Goal: Information Seeking & Learning: Learn about a topic

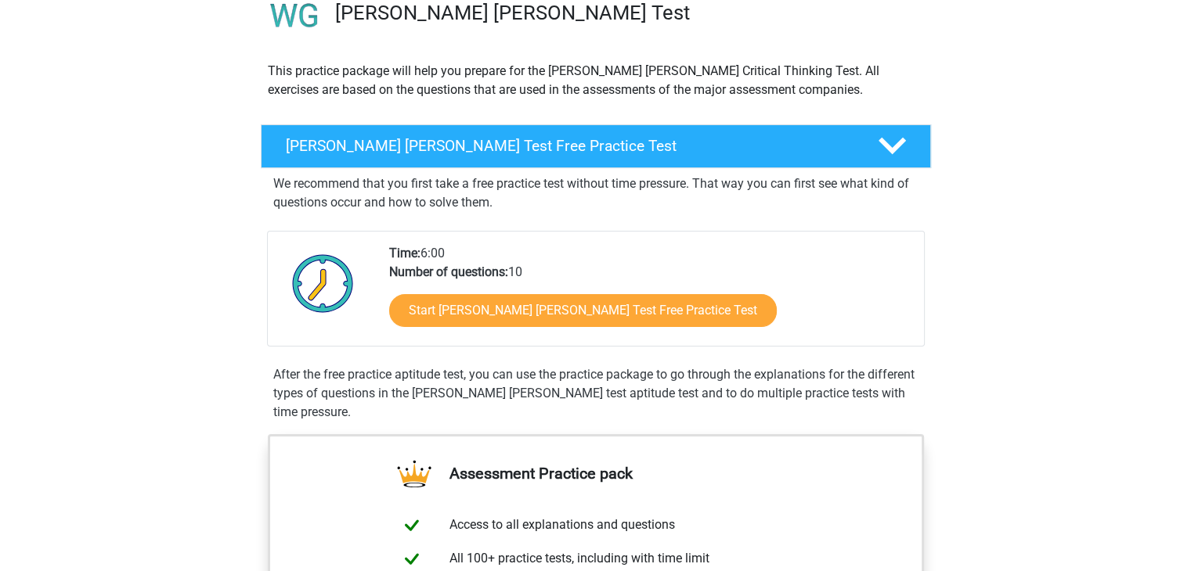
scroll to position [134, 0]
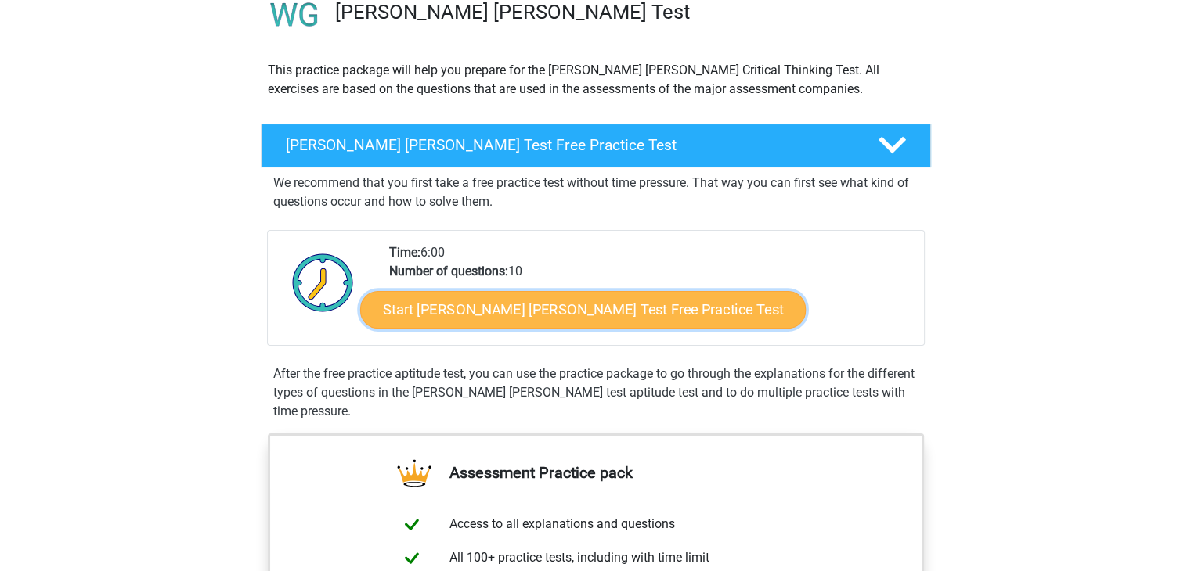
click at [600, 308] on link "Start Watson Glaser Test Free Practice Test" at bounding box center [582, 310] width 445 height 38
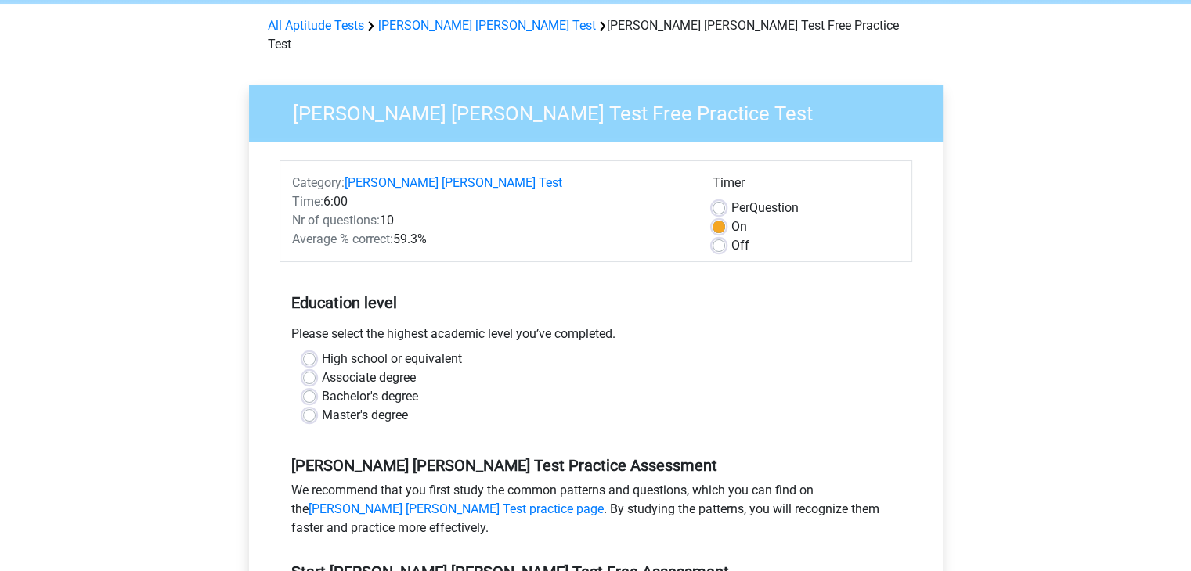
scroll to position [71, 0]
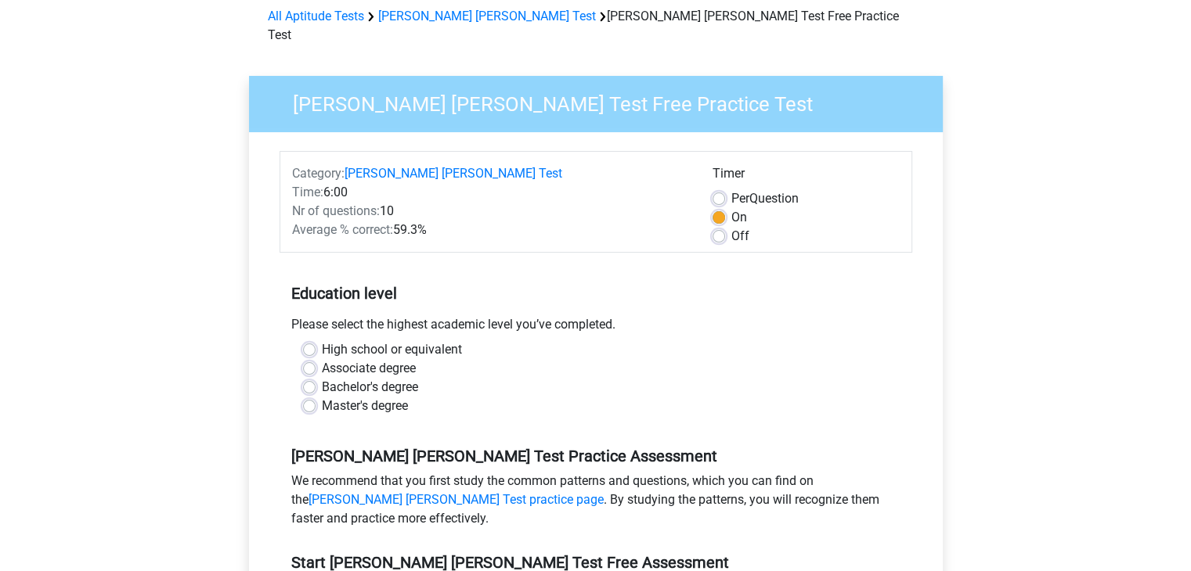
click at [374, 378] on label "Bachelor's degree" at bounding box center [370, 387] width 96 height 19
click at [315, 378] on input "Bachelor's degree" at bounding box center [309, 386] width 13 height 16
radio input "true"
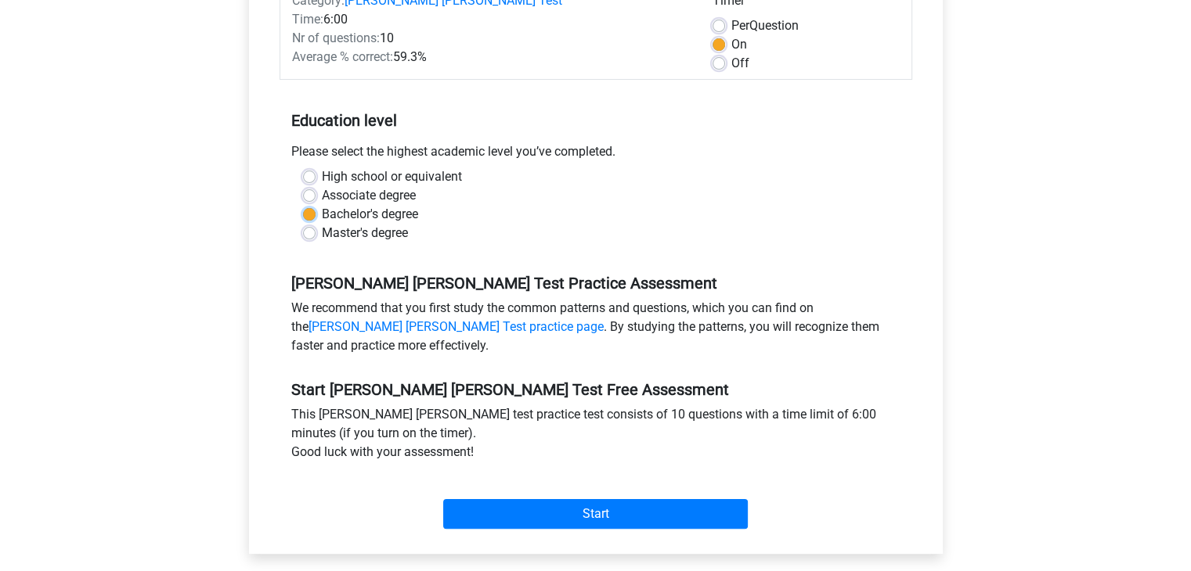
scroll to position [252, 0]
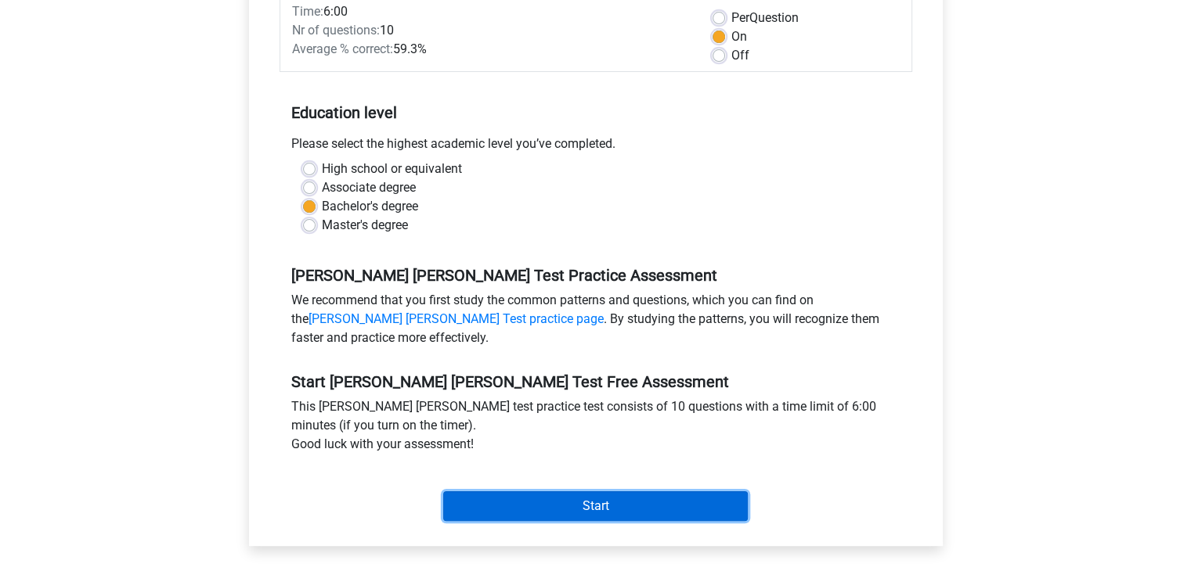
click at [623, 492] on input "Start" at bounding box center [595, 507] width 305 height 30
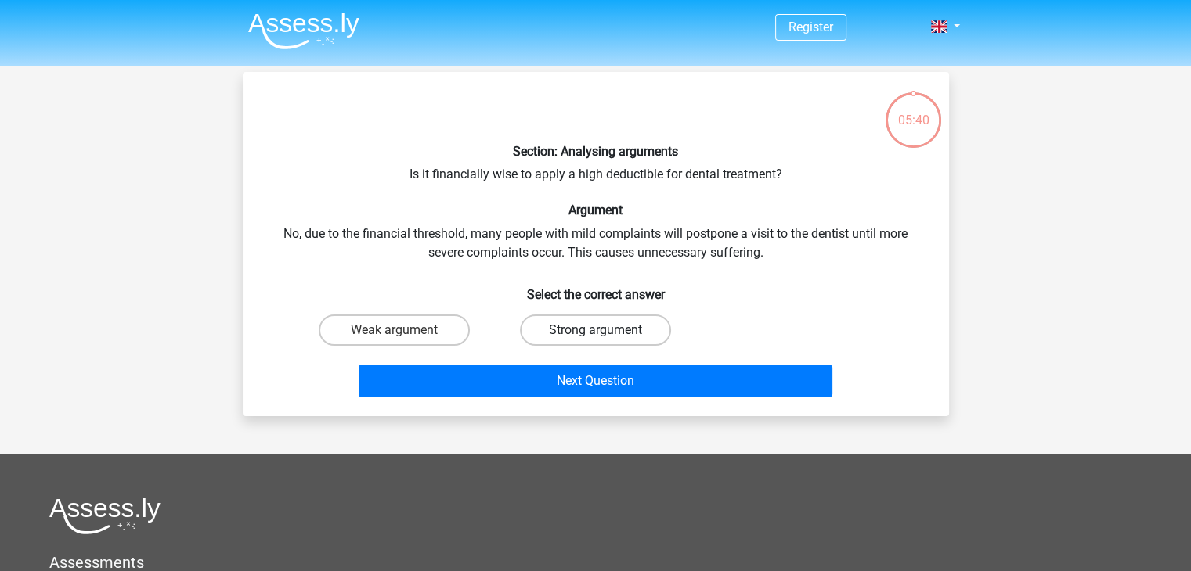
click at [602, 316] on label "Strong argument" at bounding box center [595, 330] width 151 height 31
click at [602, 330] on input "Strong argument" at bounding box center [600, 335] width 10 height 10
radio input "true"
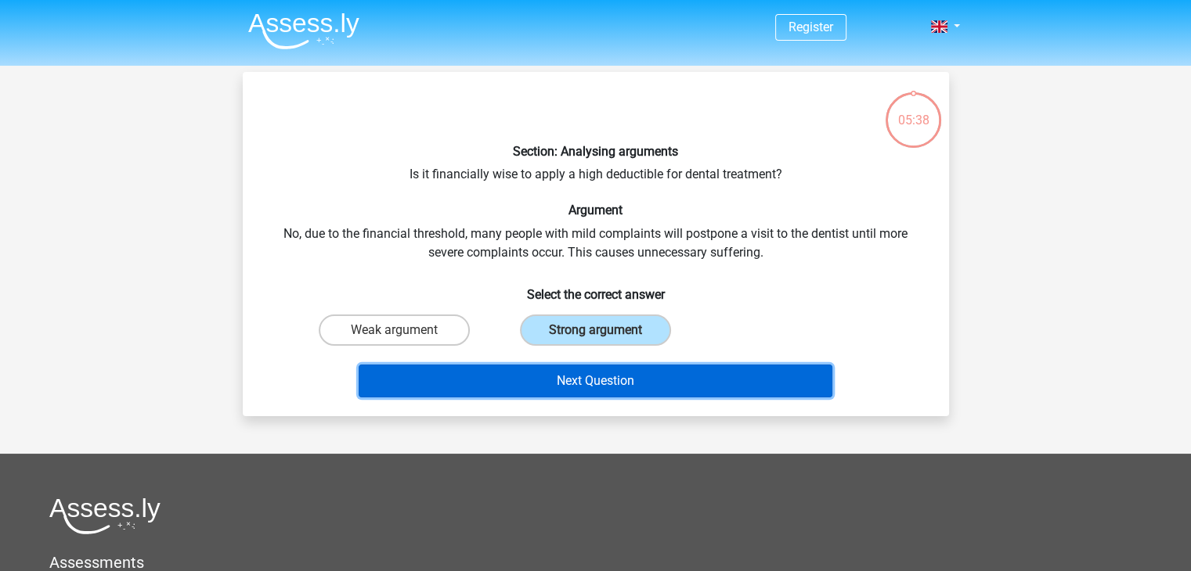
click at [699, 380] on button "Next Question" at bounding box center [596, 381] width 474 height 33
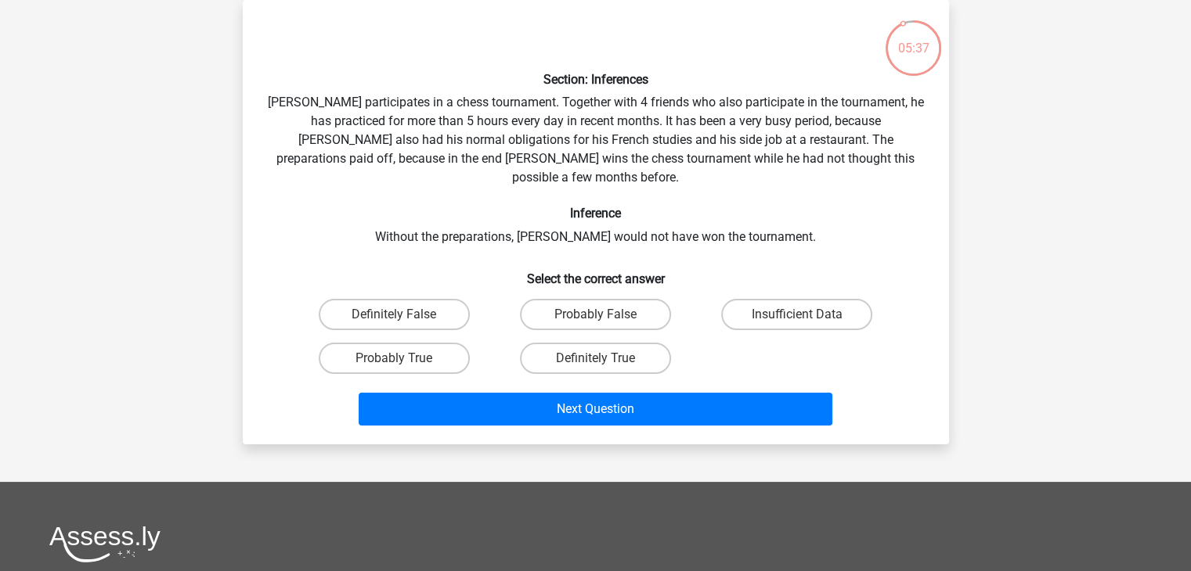
scroll to position [63, 0]
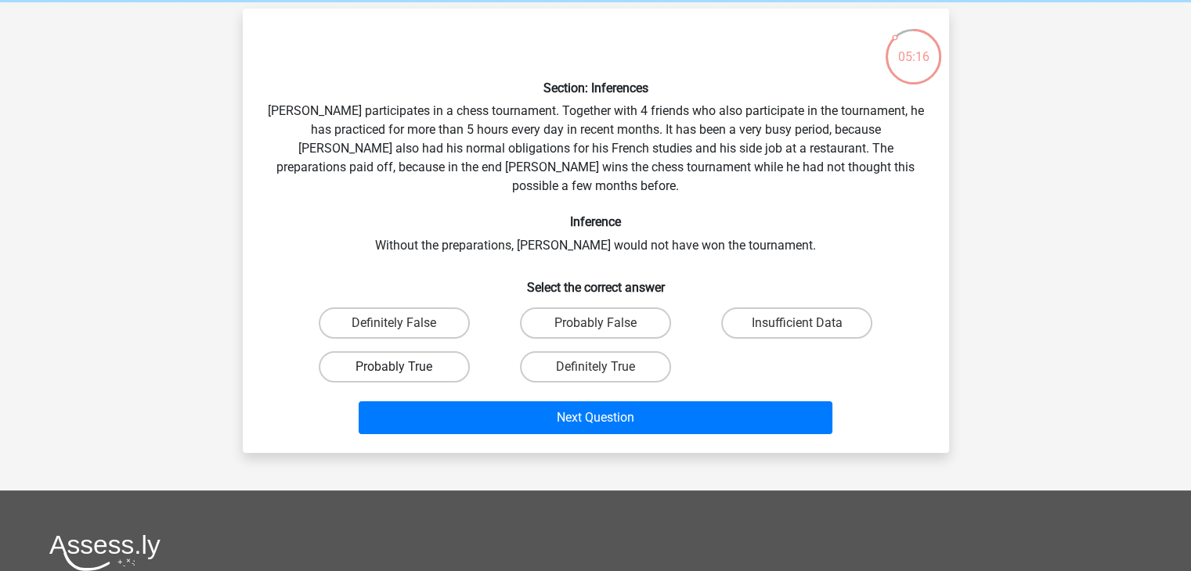
click at [424, 351] on label "Probably True" at bounding box center [394, 366] width 151 height 31
click at [404, 367] on input "Probably True" at bounding box center [399, 372] width 10 height 10
radio input "true"
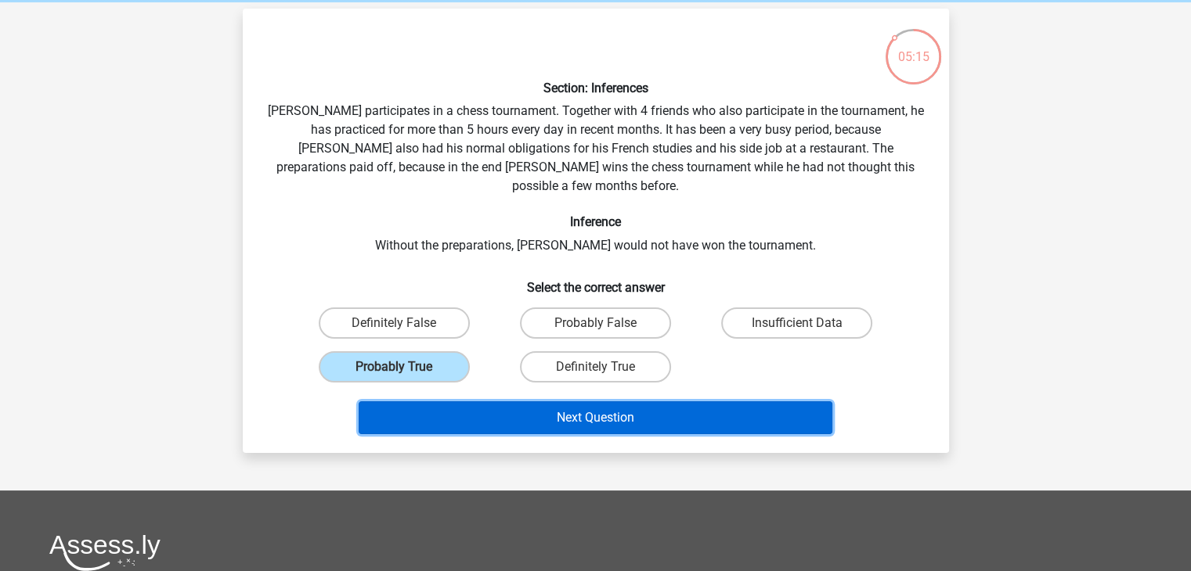
click at [607, 402] on button "Next Question" at bounding box center [596, 418] width 474 height 33
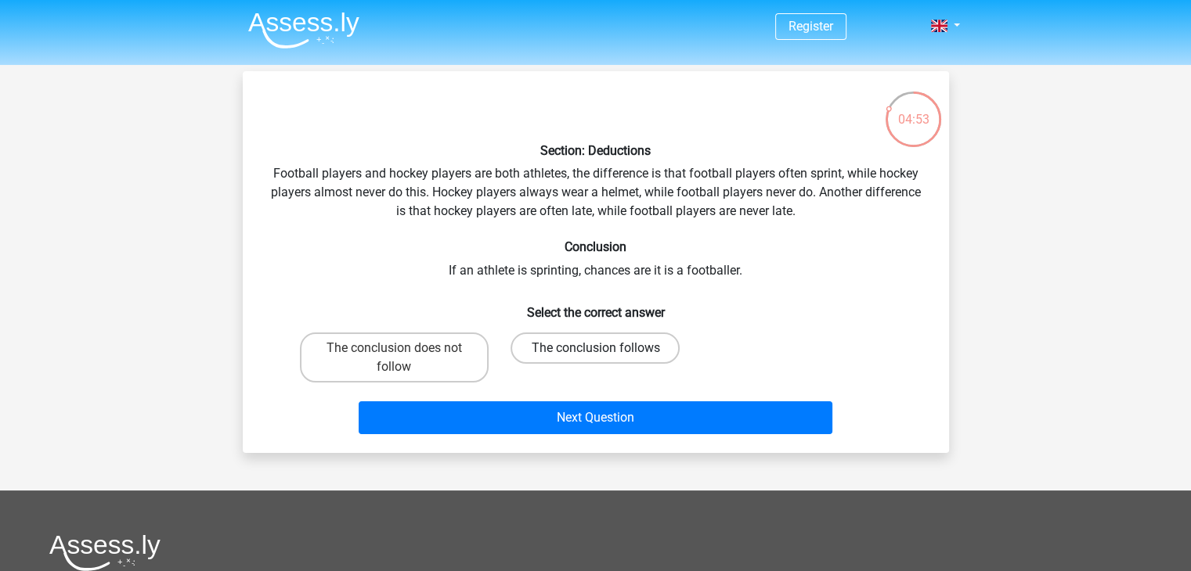
scroll to position [0, 0]
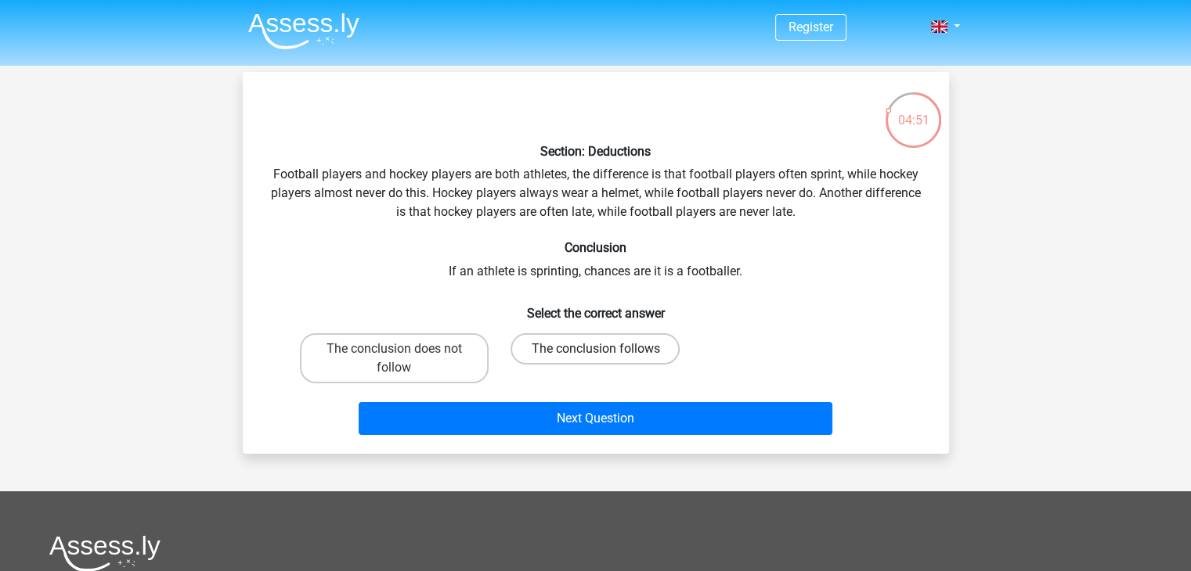
click at [573, 346] on label "The conclusion follows" at bounding box center [594, 348] width 169 height 31
click at [595, 349] on input "The conclusion follows" at bounding box center [600, 354] width 10 height 10
radio input "true"
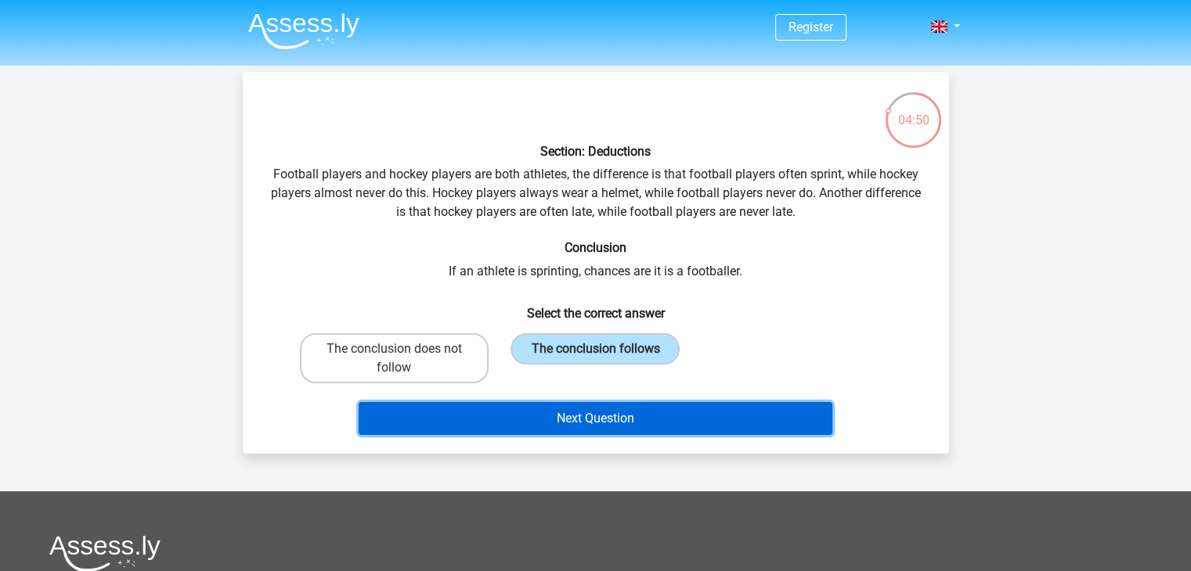
click at [632, 421] on button "Next Question" at bounding box center [596, 418] width 474 height 33
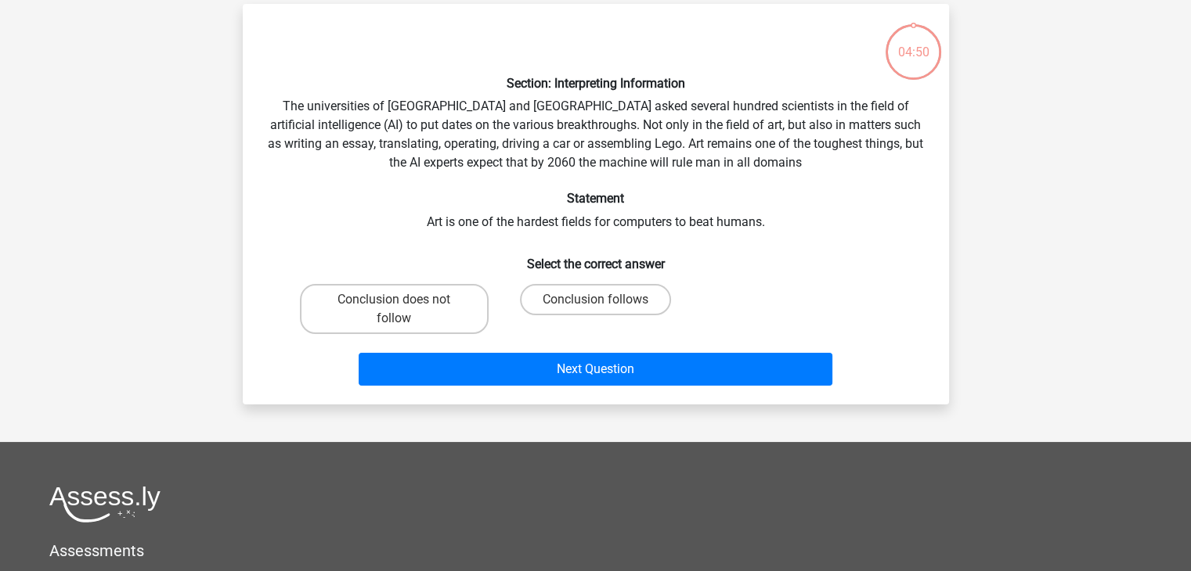
scroll to position [72, 0]
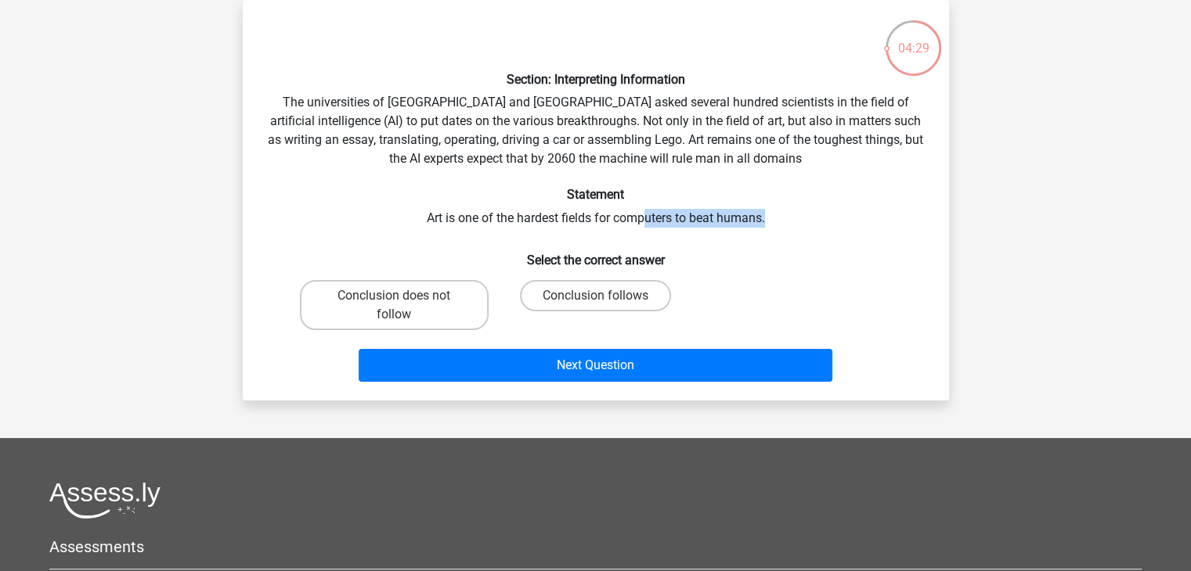
drag, startPoint x: 703, startPoint y: 219, endPoint x: 773, endPoint y: 225, distance: 70.7
click at [773, 225] on div "Section: Interpreting Information The universities of Oxford and Yale asked sev…" at bounding box center [596, 201] width 694 height 376
click at [772, 225] on div "Section: Interpreting Information The universities of Oxford and Yale asked sev…" at bounding box center [596, 201] width 694 height 376
click at [650, 283] on label "Conclusion follows" at bounding box center [595, 295] width 151 height 31
click at [605, 296] on input "Conclusion follows" at bounding box center [600, 301] width 10 height 10
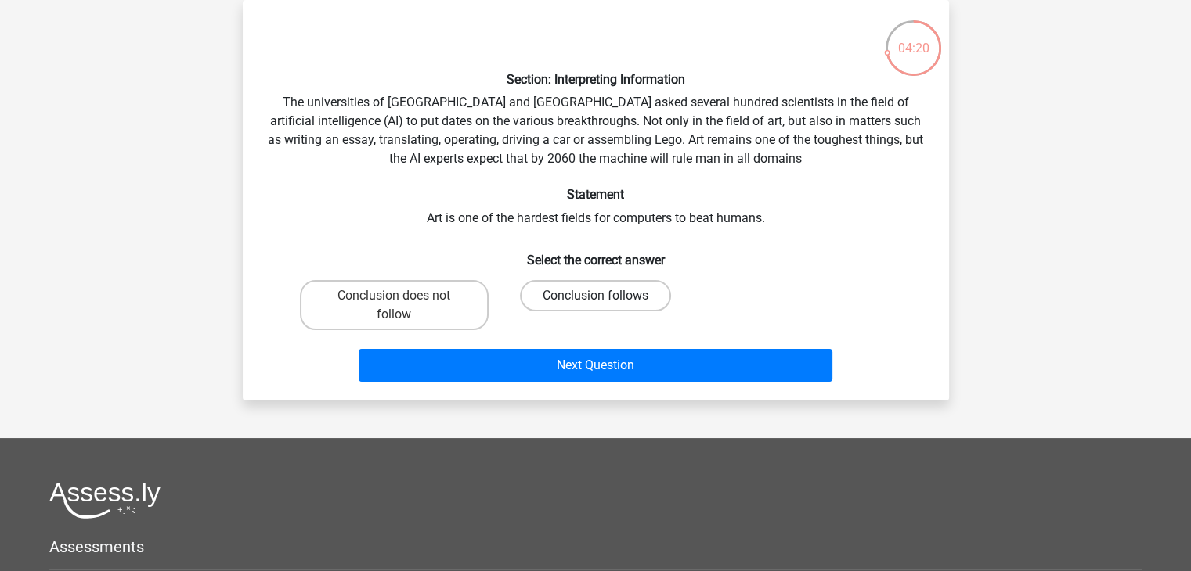
radio input "true"
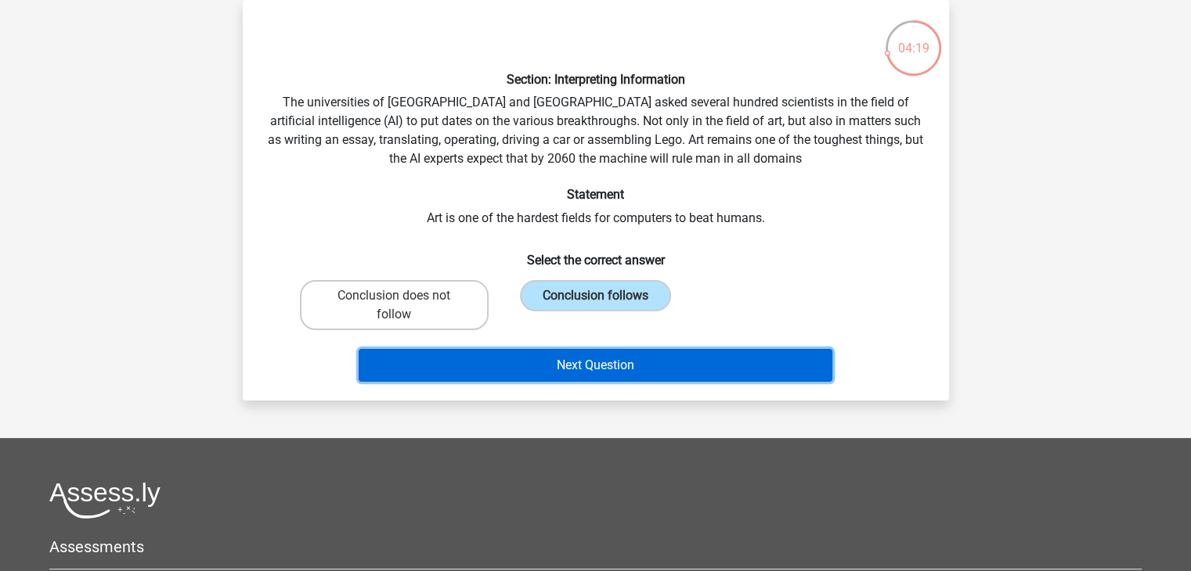
click at [722, 361] on button "Next Question" at bounding box center [596, 365] width 474 height 33
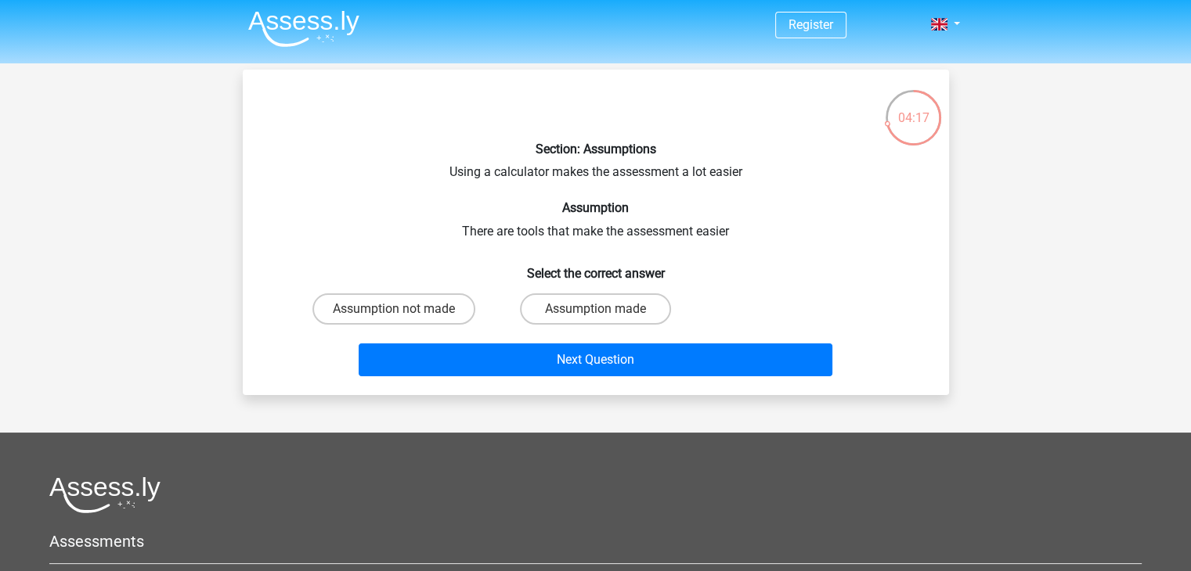
scroll to position [3, 0]
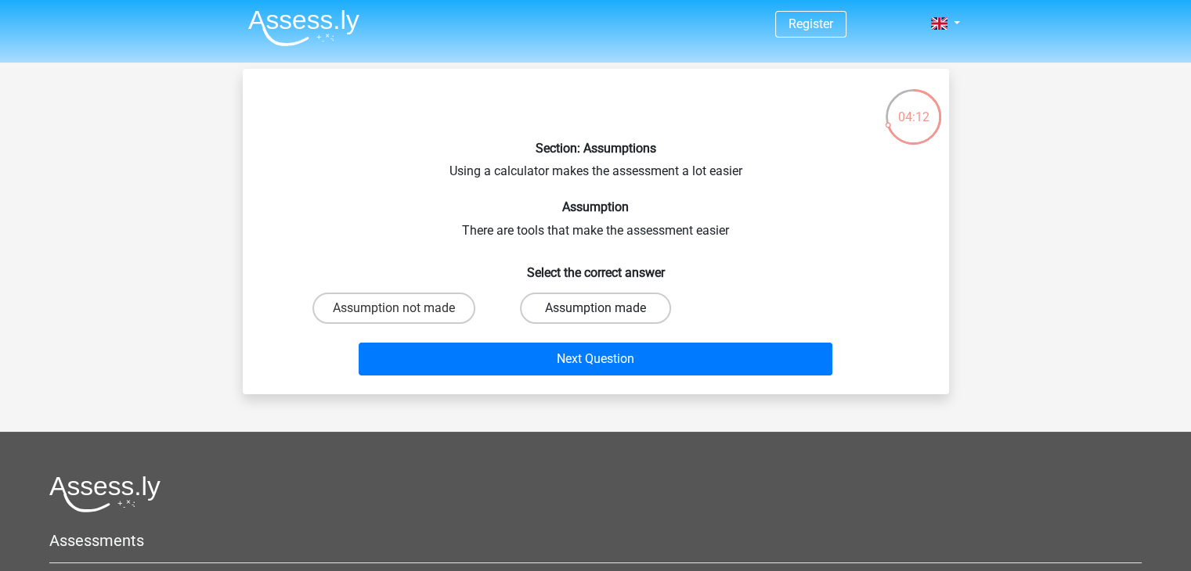
click at [625, 308] on label "Assumption made" at bounding box center [595, 308] width 151 height 31
click at [605, 308] on input "Assumption made" at bounding box center [600, 313] width 10 height 10
radio input "true"
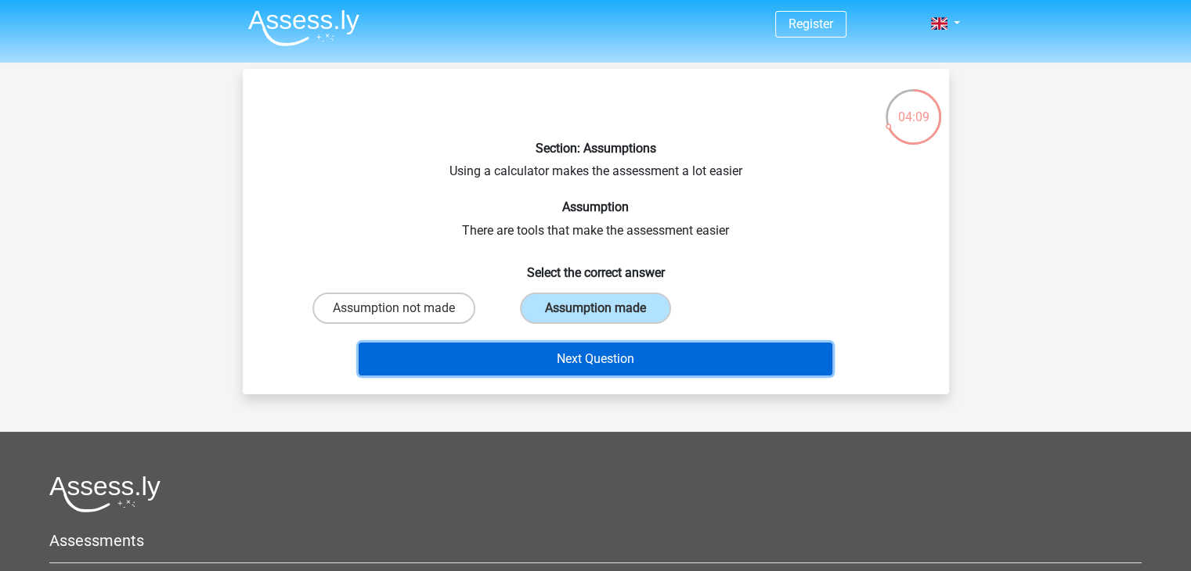
click at [673, 350] on button "Next Question" at bounding box center [596, 359] width 474 height 33
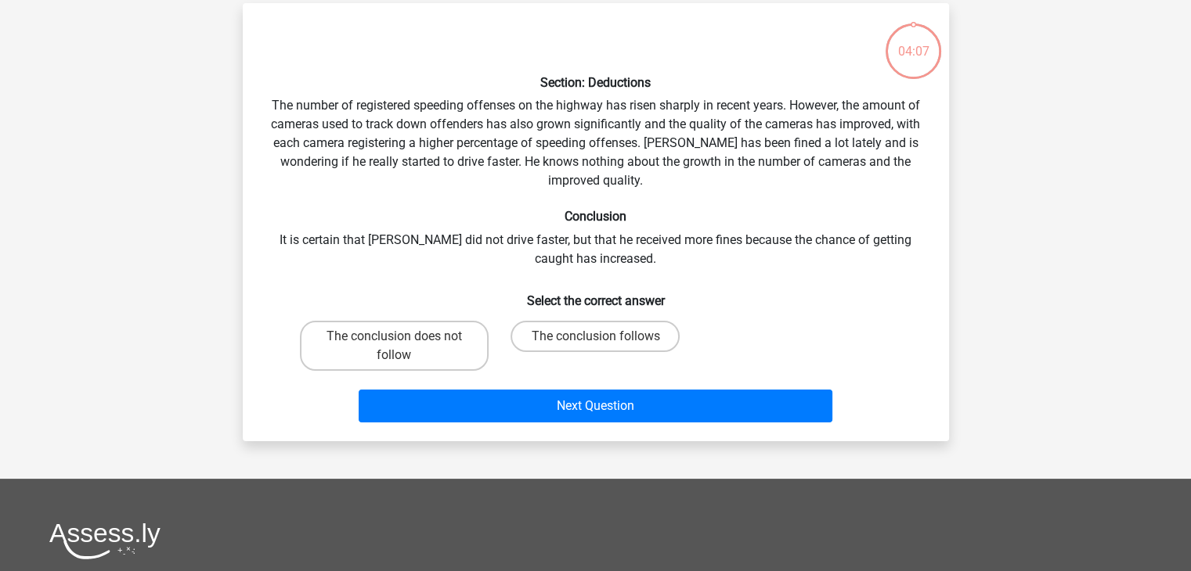
scroll to position [72, 0]
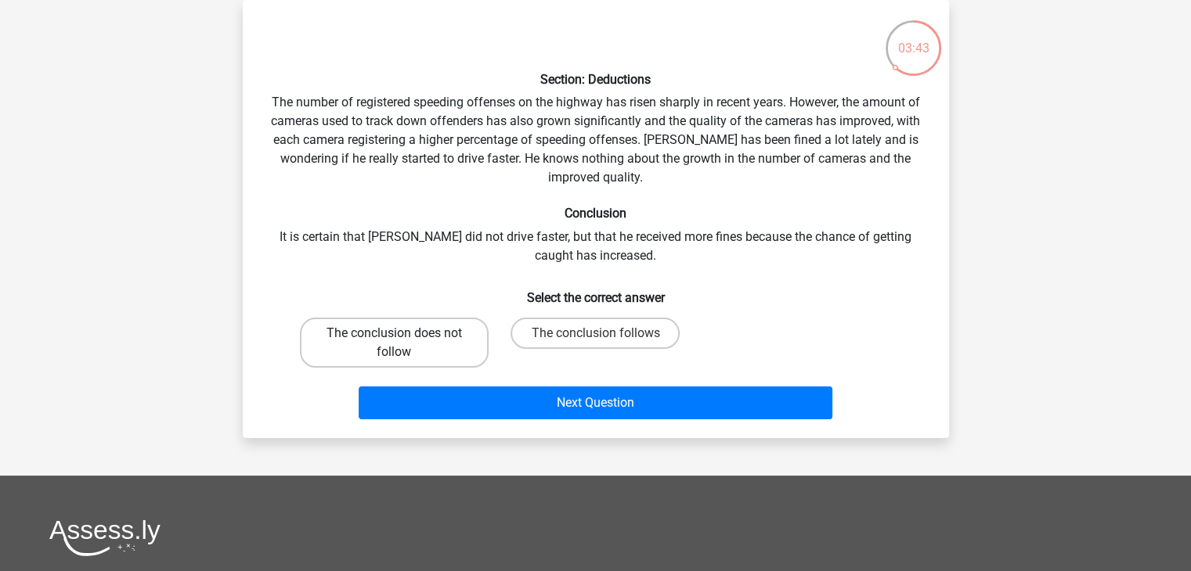
click at [402, 355] on label "The conclusion does not follow" at bounding box center [394, 343] width 189 height 50
click at [402, 344] on input "The conclusion does not follow" at bounding box center [399, 338] width 10 height 10
radio input "true"
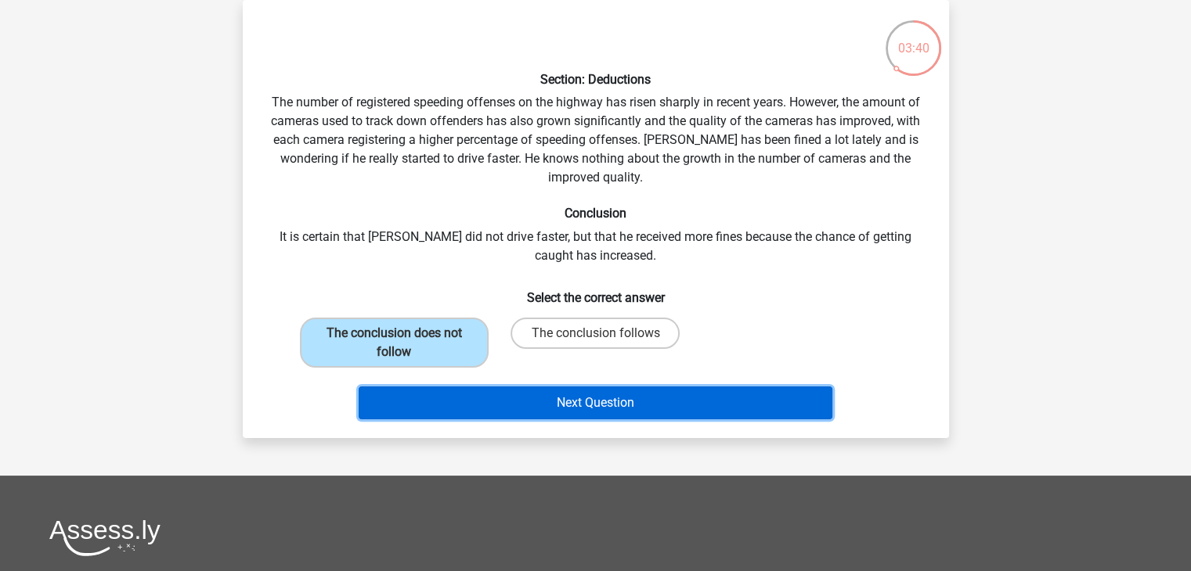
click at [783, 409] on button "Next Question" at bounding box center [596, 403] width 474 height 33
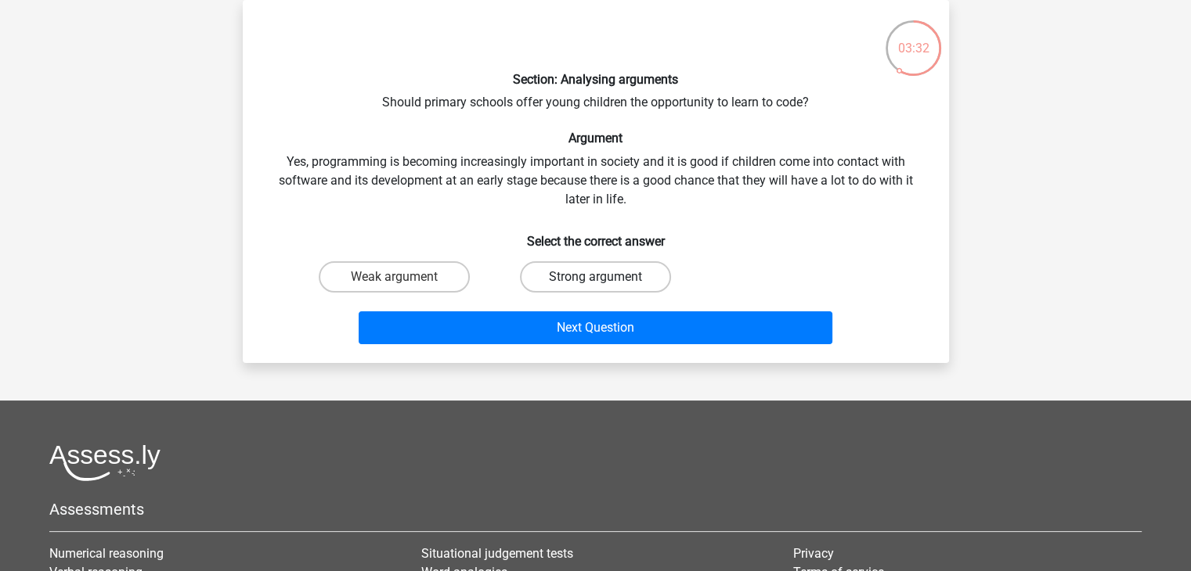
click at [661, 282] on label "Strong argument" at bounding box center [595, 276] width 151 height 31
click at [605, 282] on input "Strong argument" at bounding box center [600, 282] width 10 height 10
radio input "true"
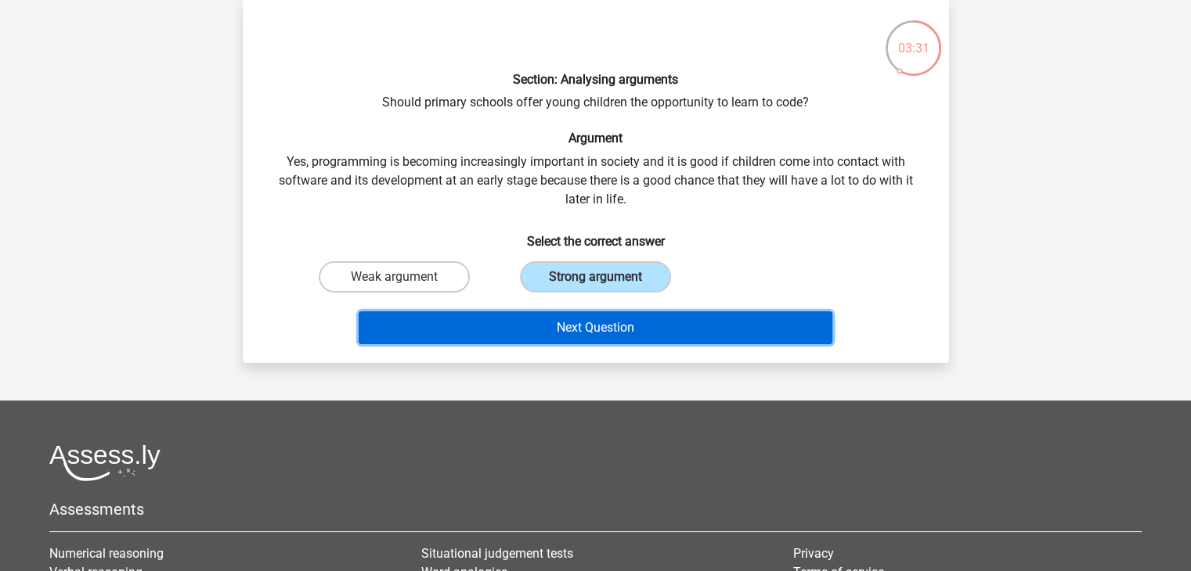
click at [710, 329] on button "Next Question" at bounding box center [596, 328] width 474 height 33
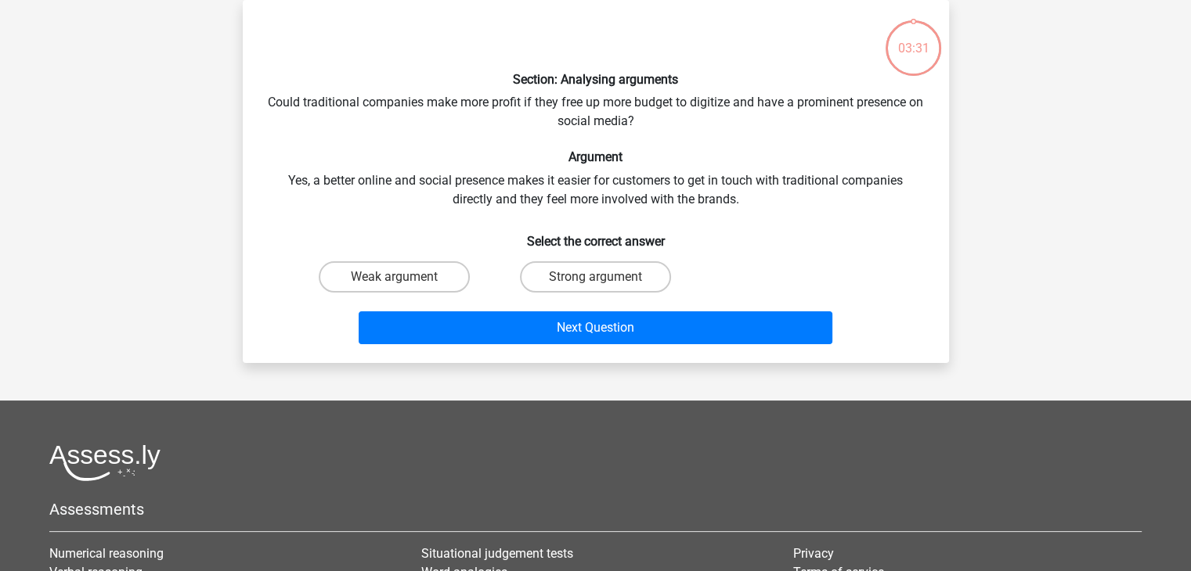
scroll to position [0, 0]
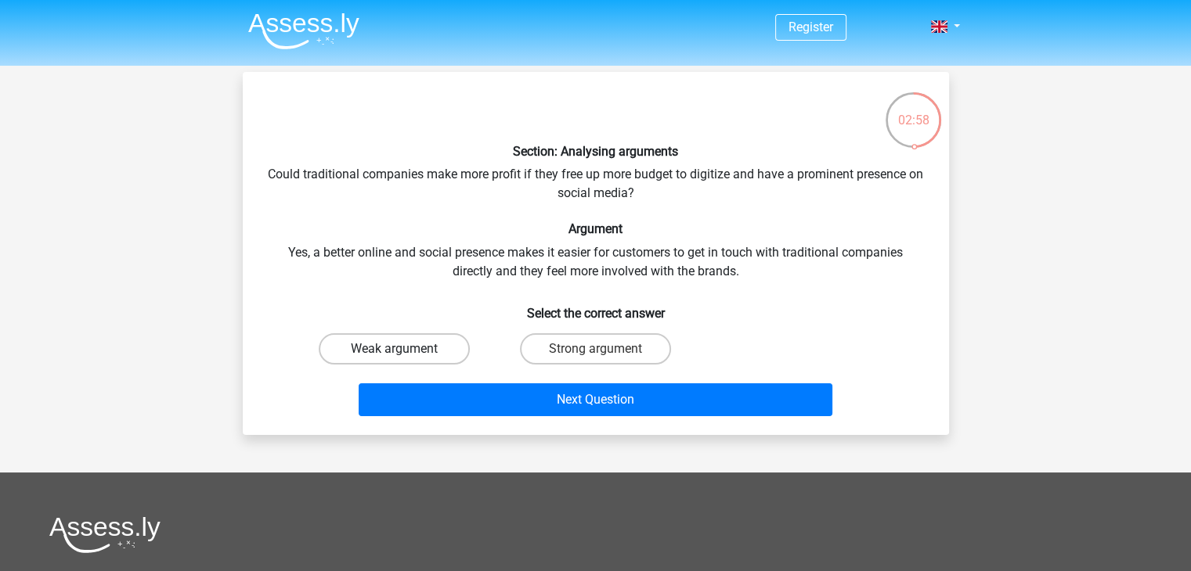
click at [407, 350] on label "Weak argument" at bounding box center [394, 348] width 151 height 31
click at [404, 350] on input "Weak argument" at bounding box center [399, 354] width 10 height 10
radio input "true"
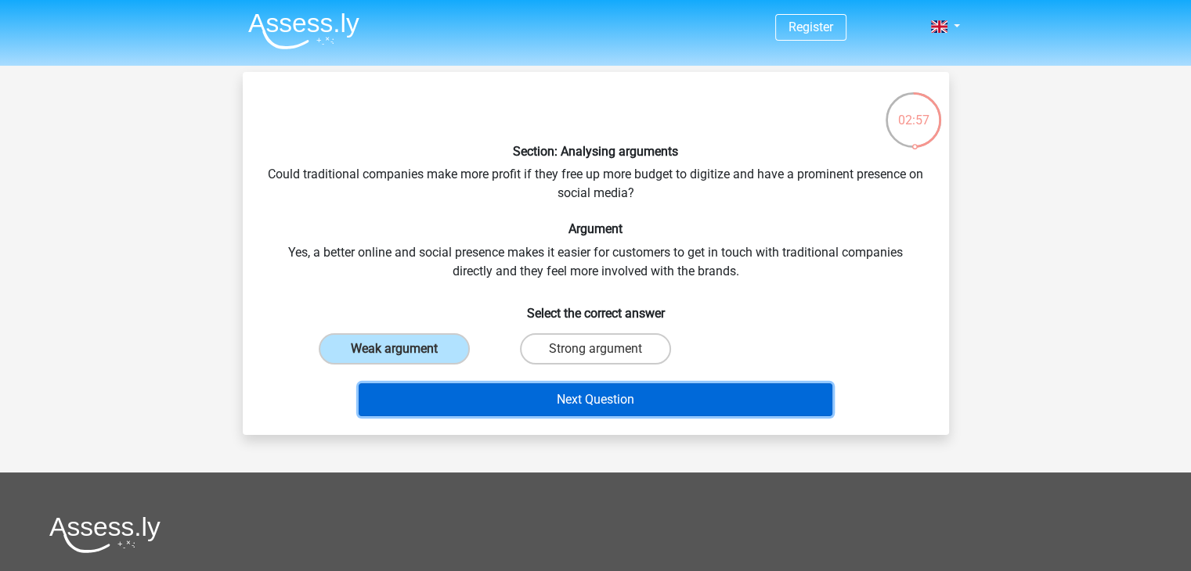
click at [561, 410] on button "Next Question" at bounding box center [596, 400] width 474 height 33
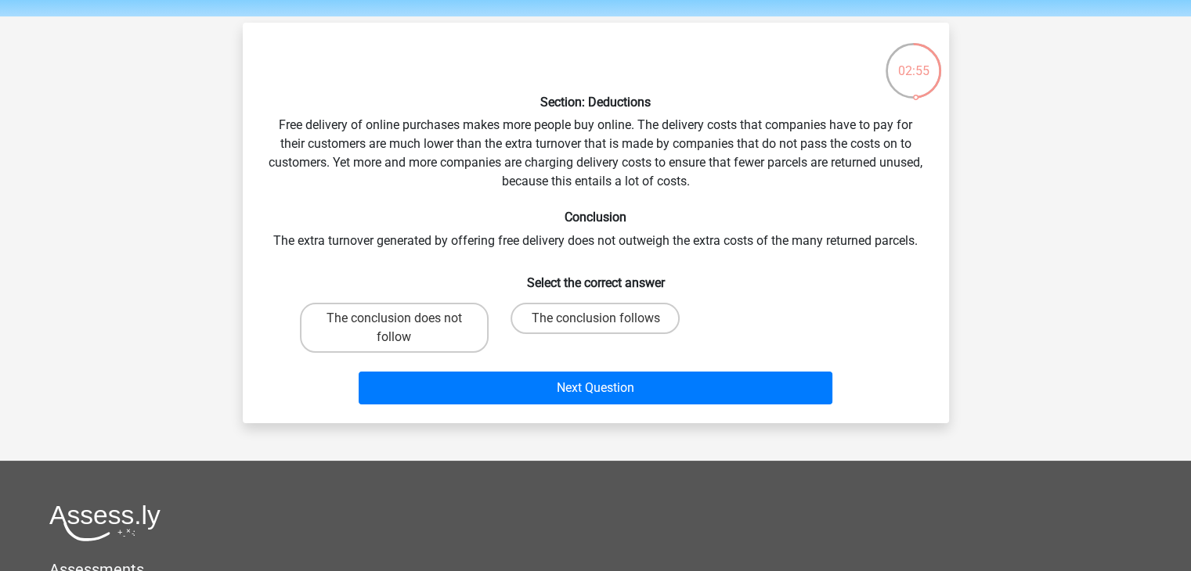
scroll to position [50, 0]
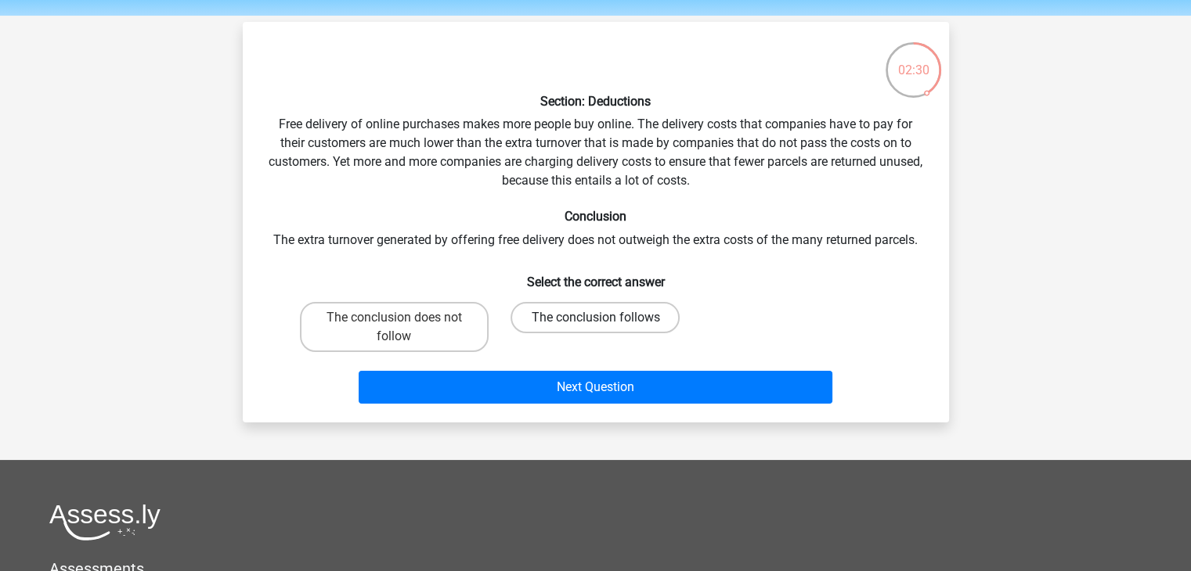
click at [629, 317] on label "The conclusion follows" at bounding box center [594, 317] width 169 height 31
click at [605, 318] on input "The conclusion follows" at bounding box center [600, 323] width 10 height 10
radio input "true"
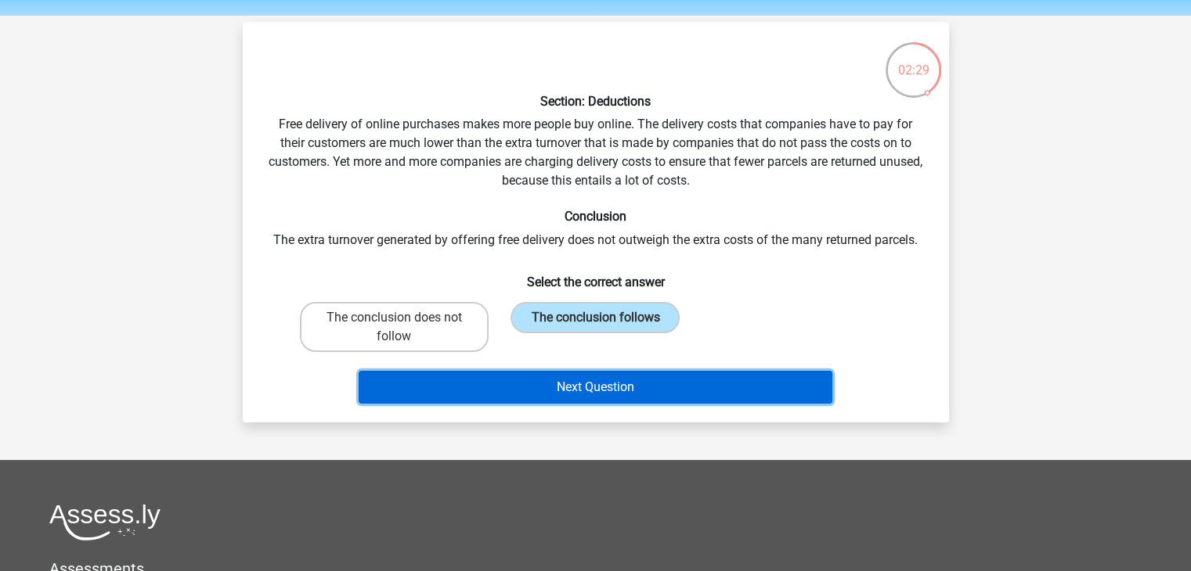
click at [645, 381] on button "Next Question" at bounding box center [596, 387] width 474 height 33
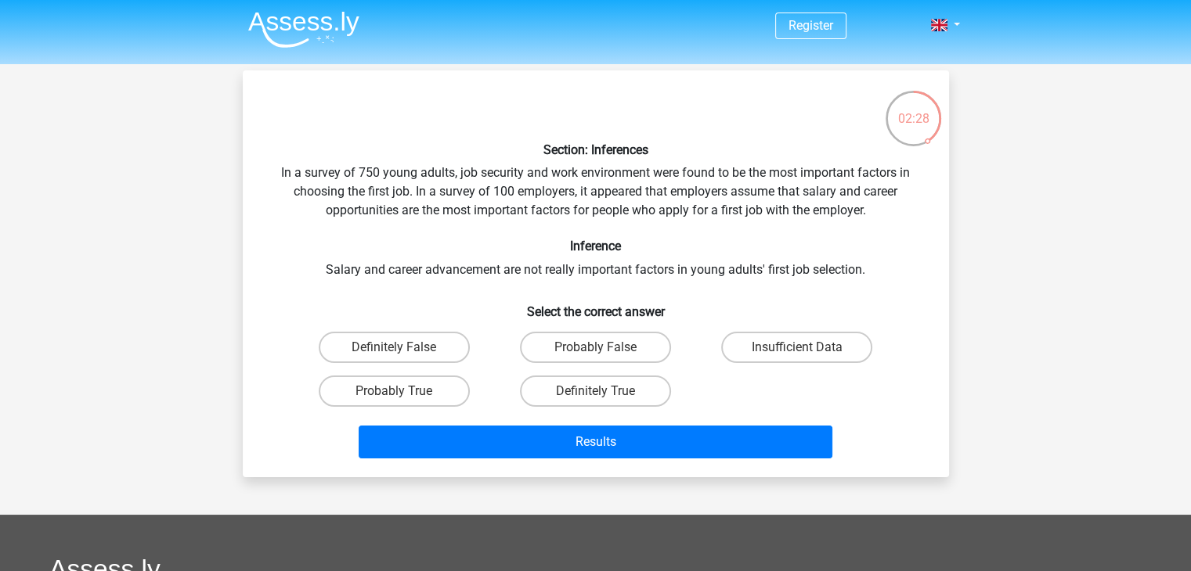
scroll to position [2, 0]
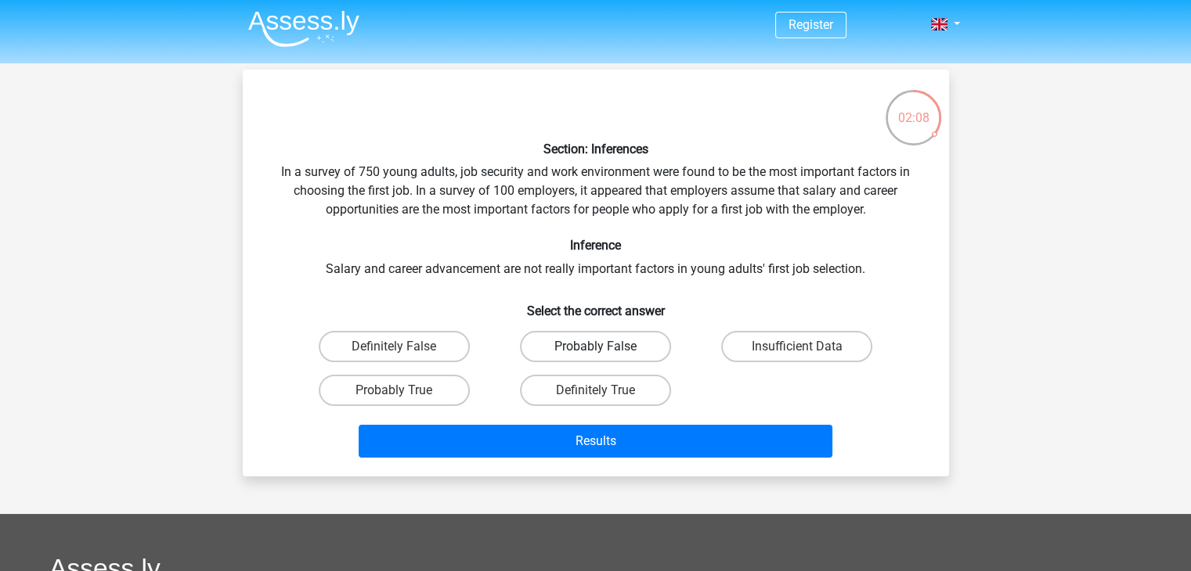
click at [572, 345] on label "Probably False" at bounding box center [595, 346] width 151 height 31
click at [595, 347] on input "Probably False" at bounding box center [600, 352] width 10 height 10
radio input "true"
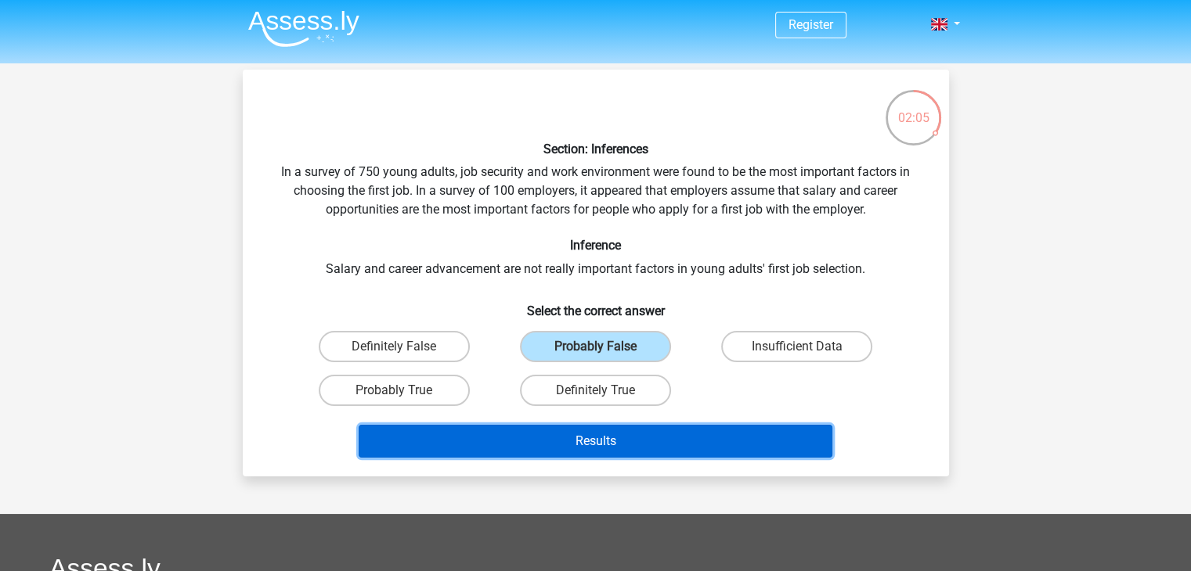
click at [723, 438] on button "Results" at bounding box center [596, 441] width 474 height 33
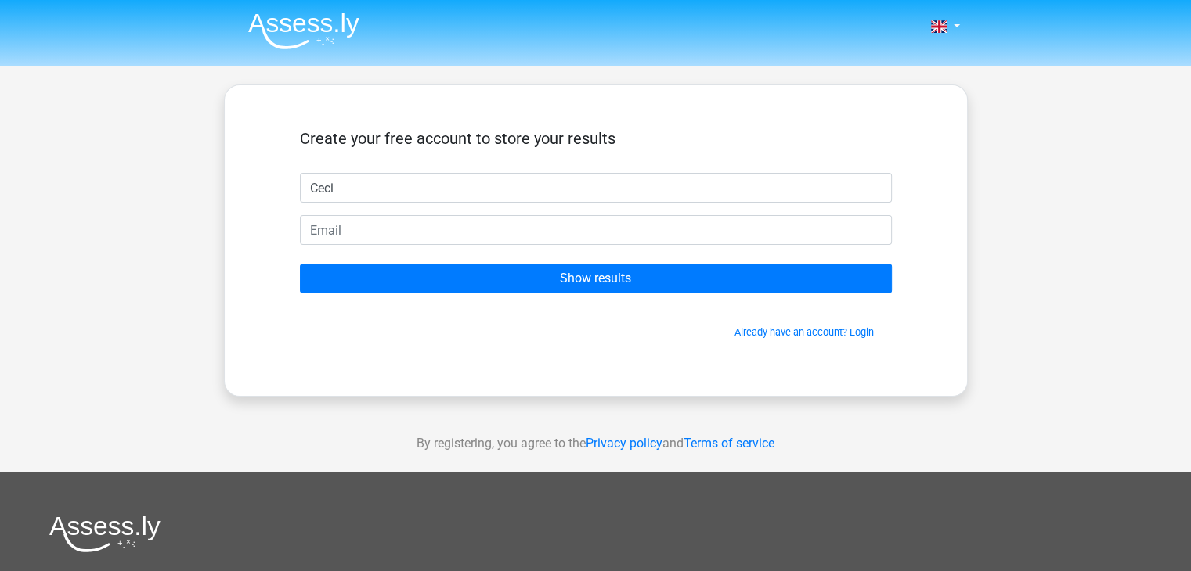
type input "Ceci"
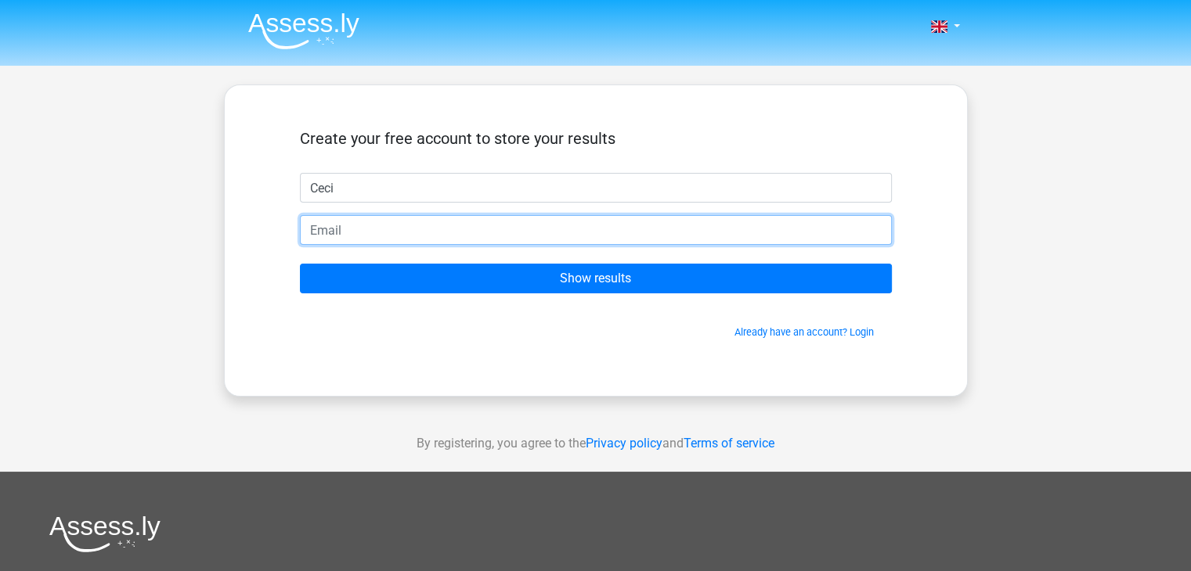
click at [454, 233] on input "email" at bounding box center [596, 230] width 592 height 30
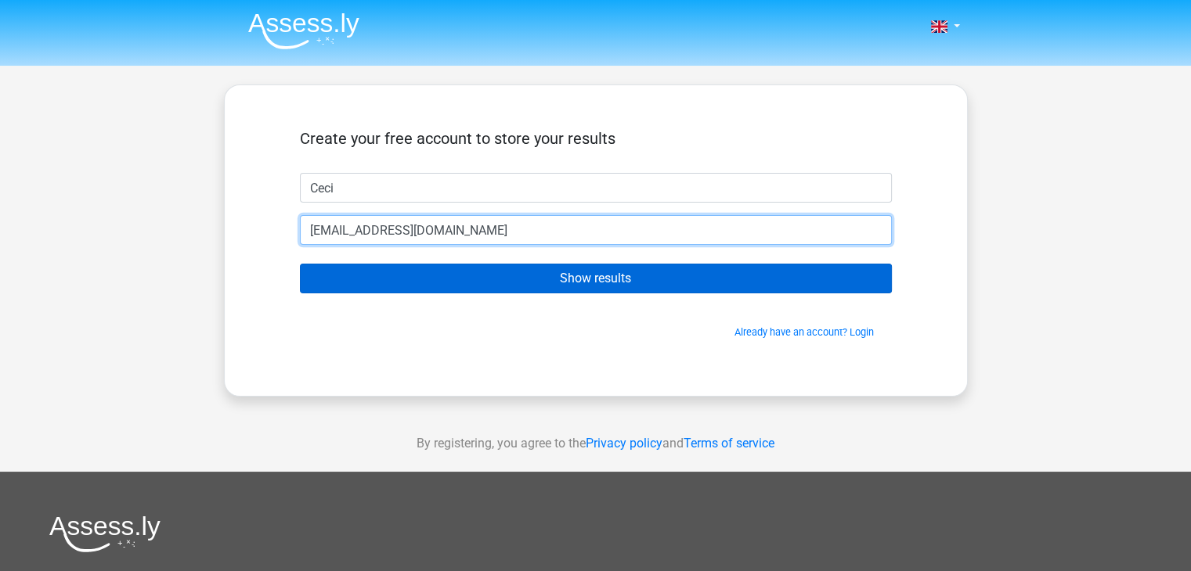
type input "cecicj33@gmail.com"
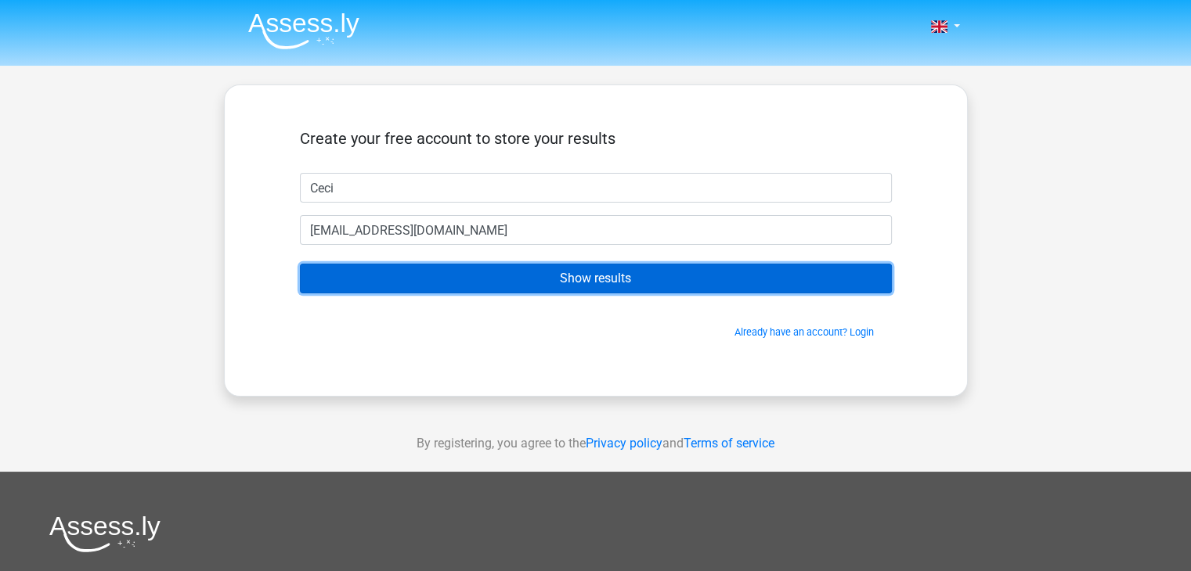
click at [510, 279] on input "Show results" at bounding box center [596, 279] width 592 height 30
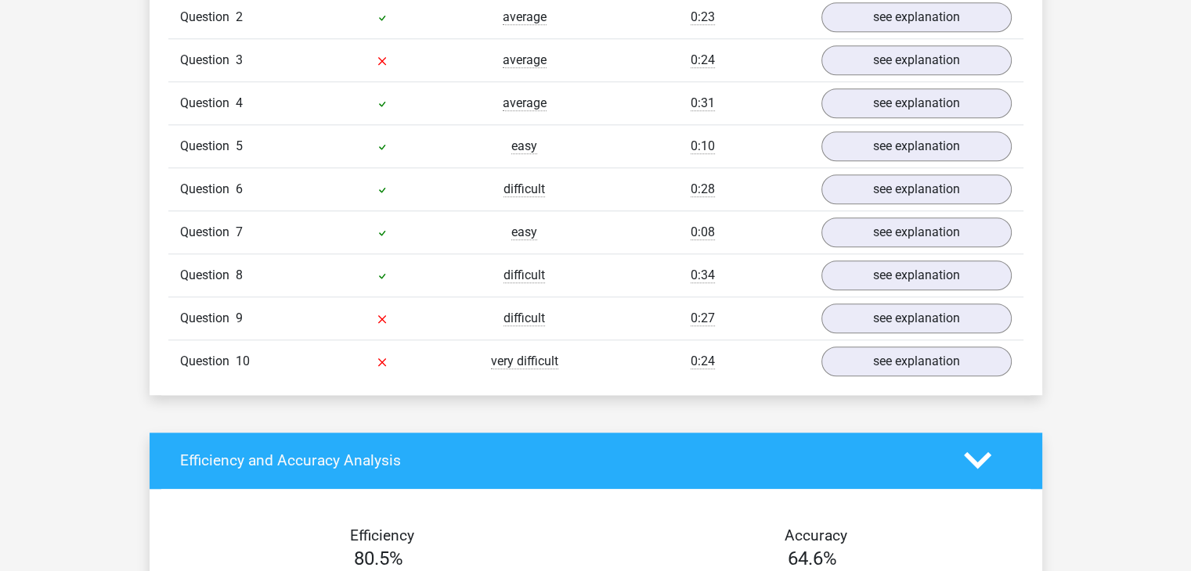
scroll to position [1401, 0]
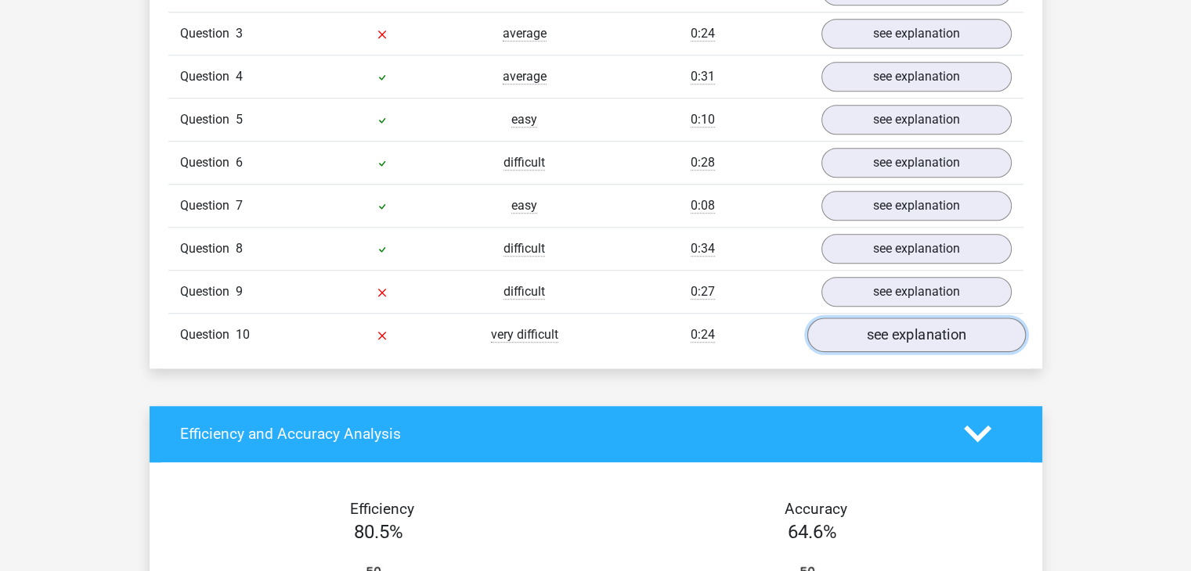
click at [916, 318] on link "see explanation" at bounding box center [915, 335] width 218 height 34
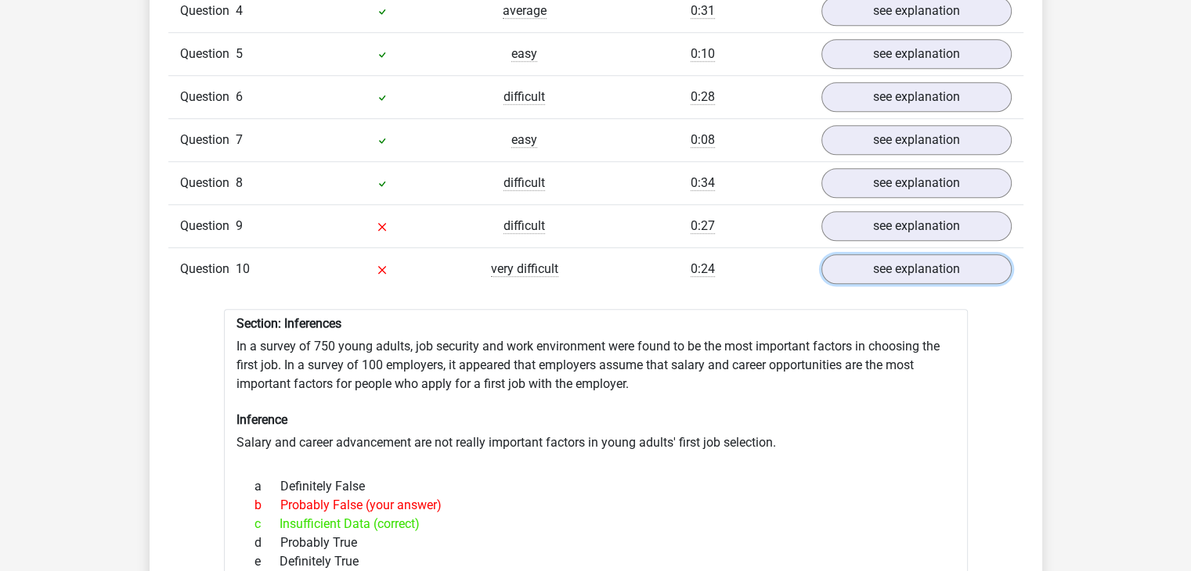
scroll to position [1439, 0]
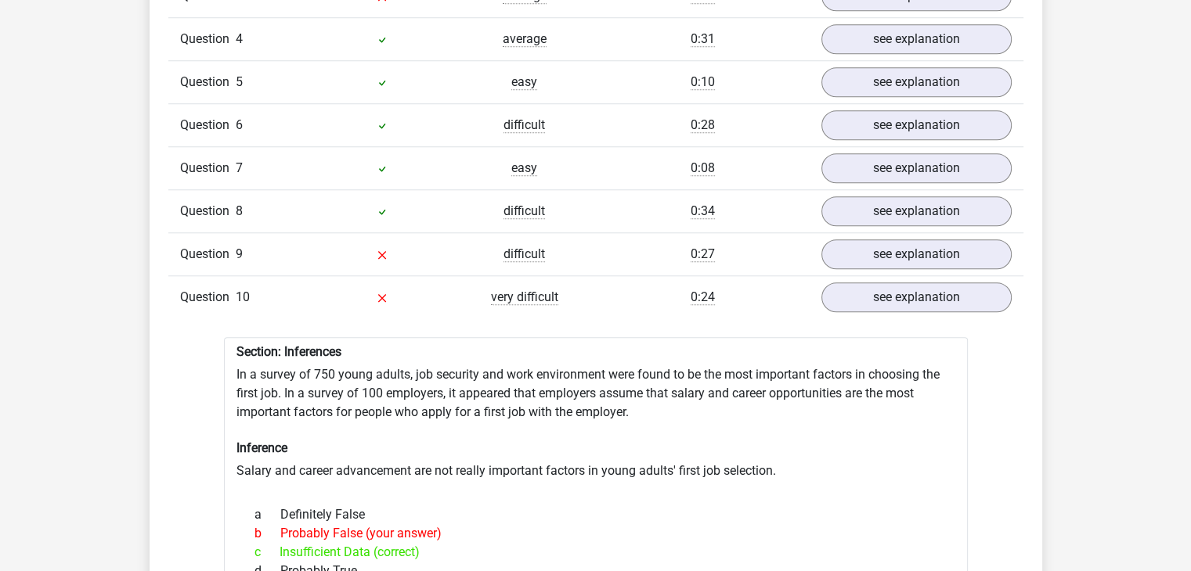
click at [904, 258] on div "Question 9 difficult 0:27 see explanation" at bounding box center [595, 253] width 855 height 43
click at [924, 243] on link "see explanation" at bounding box center [915, 254] width 218 height 34
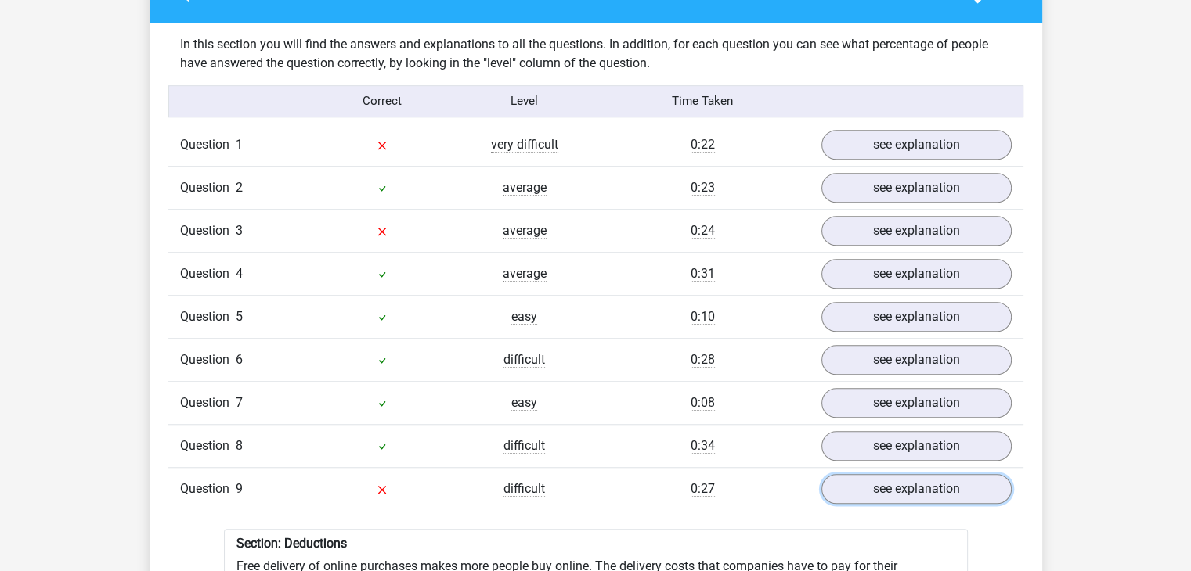
scroll to position [1202, 0]
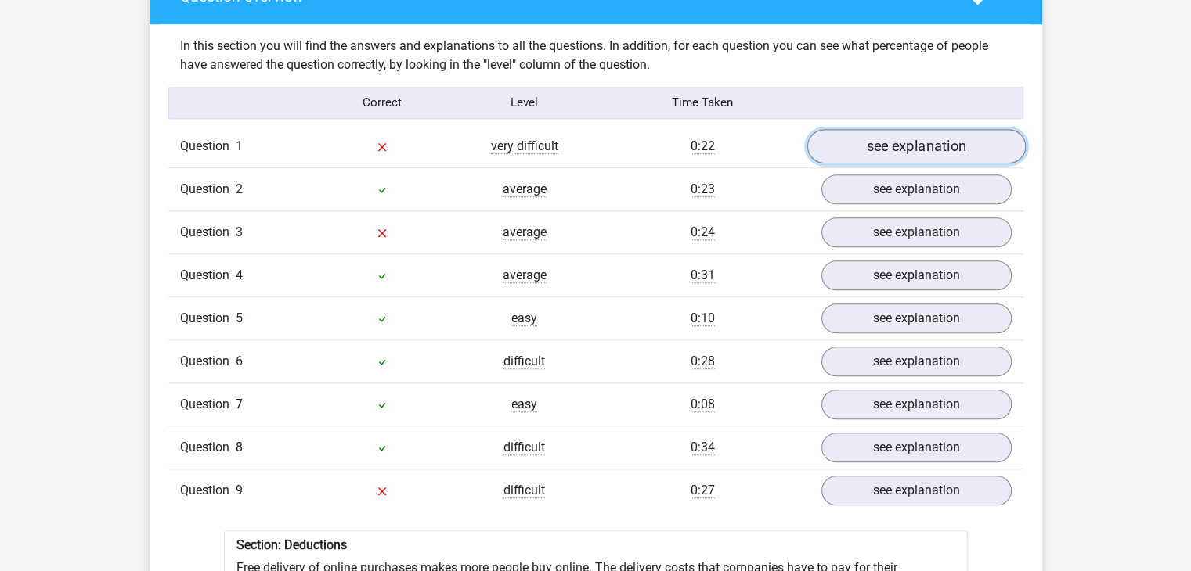
click at [948, 129] on link "see explanation" at bounding box center [915, 146] width 218 height 34
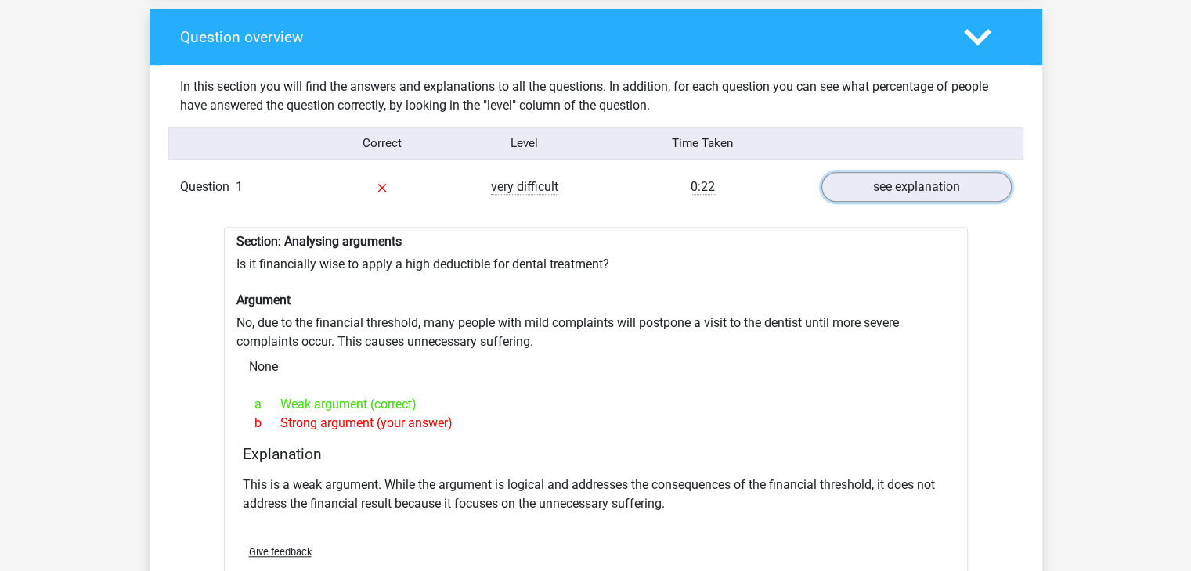
scroll to position [1143, 0]
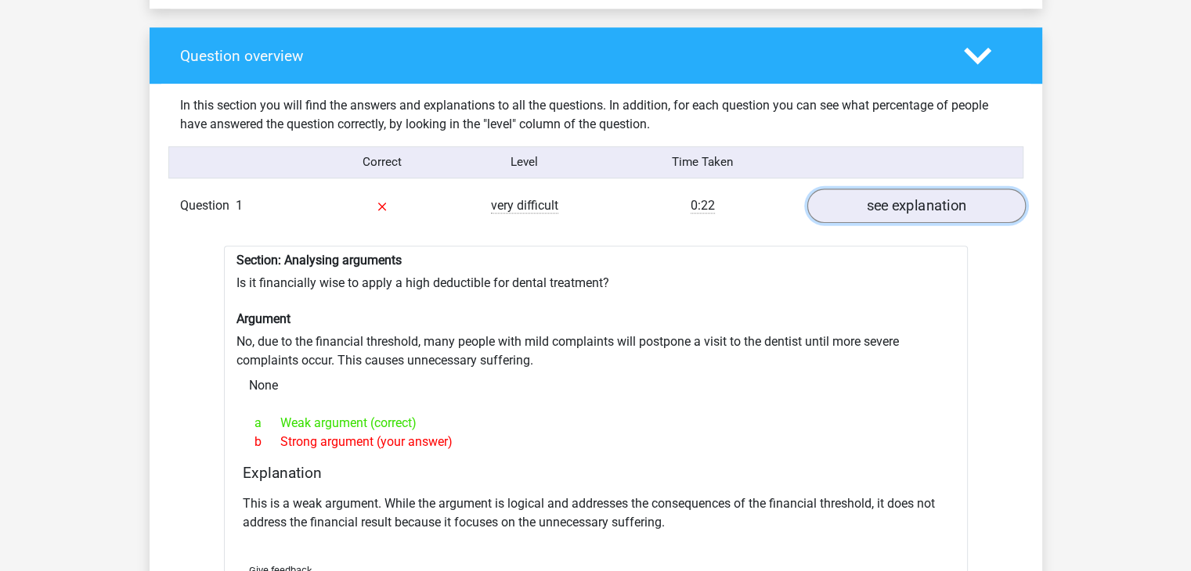
click at [904, 189] on link "see explanation" at bounding box center [915, 206] width 218 height 34
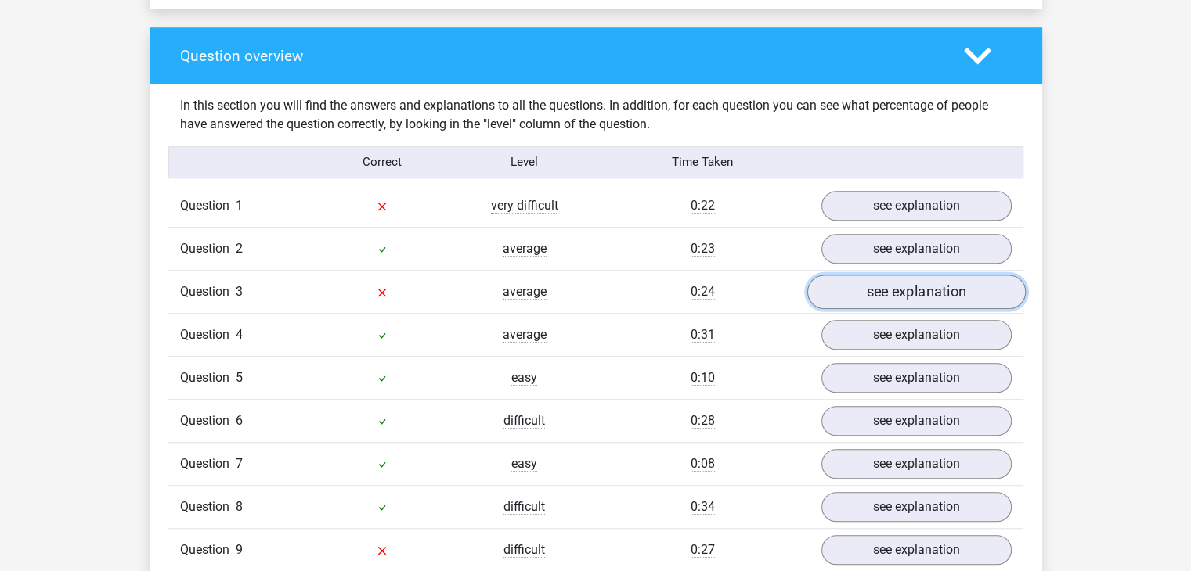
click at [946, 294] on link "see explanation" at bounding box center [915, 292] width 218 height 34
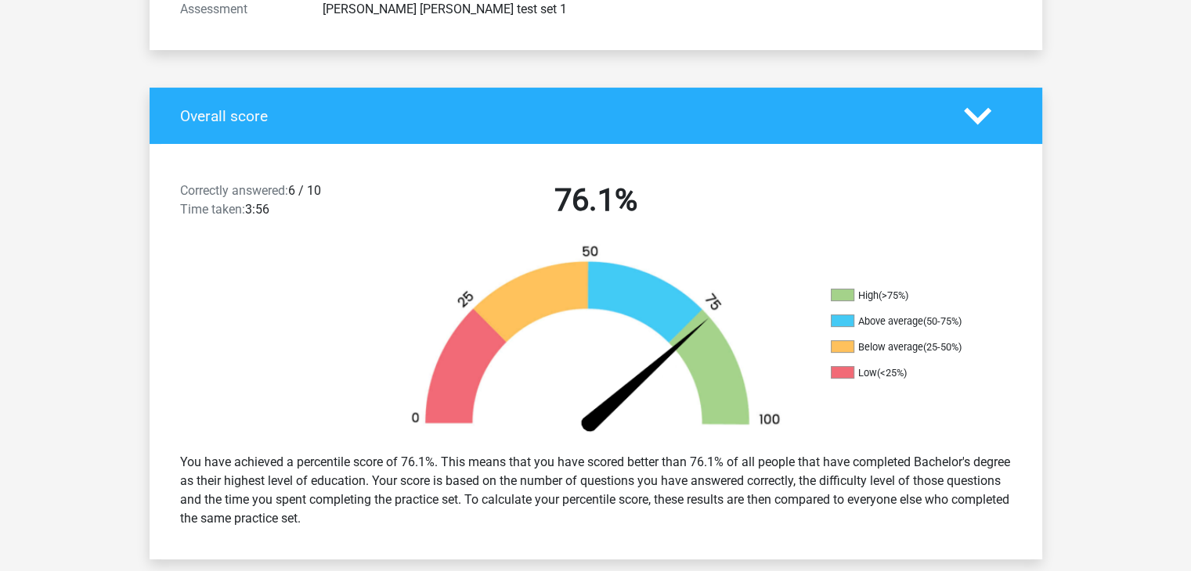
scroll to position [0, 0]
